Goal: Task Accomplishment & Management: Manage account settings

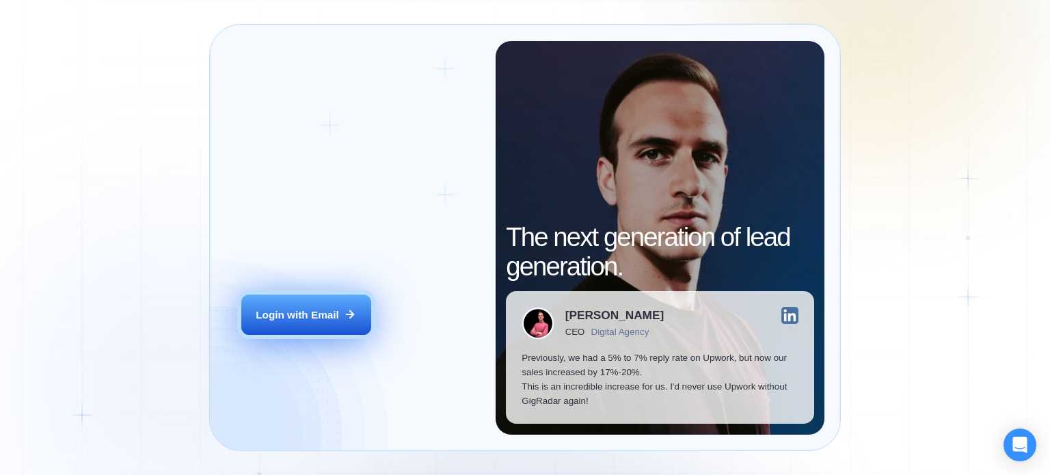
click at [310, 325] on button "Login with Email" at bounding box center [306, 315] width 130 height 41
